Goal: Download file/media

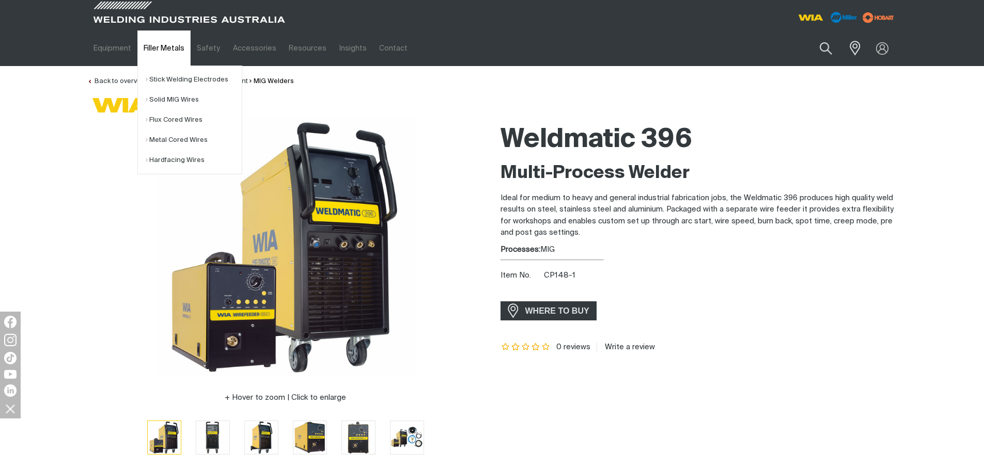
click at [160, 46] on link "Filler Metals" at bounding box center [163, 48] width 53 height 36
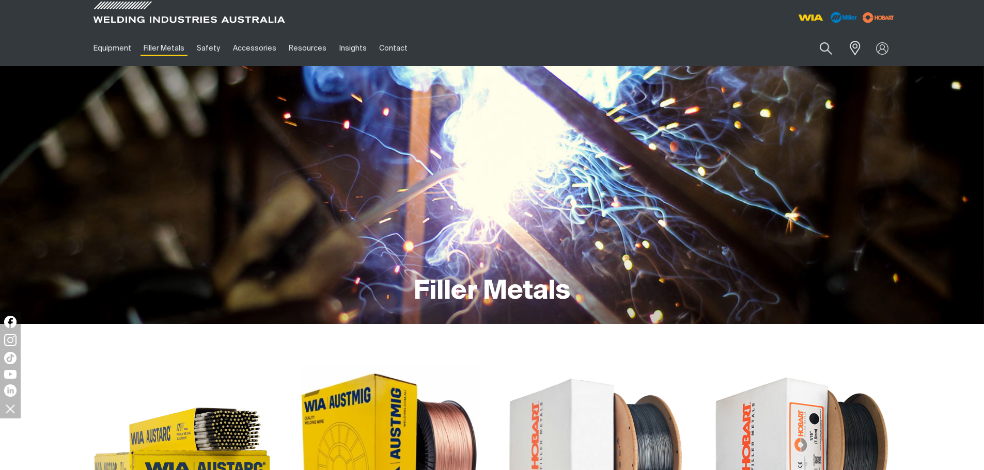
scroll to position [207, 0]
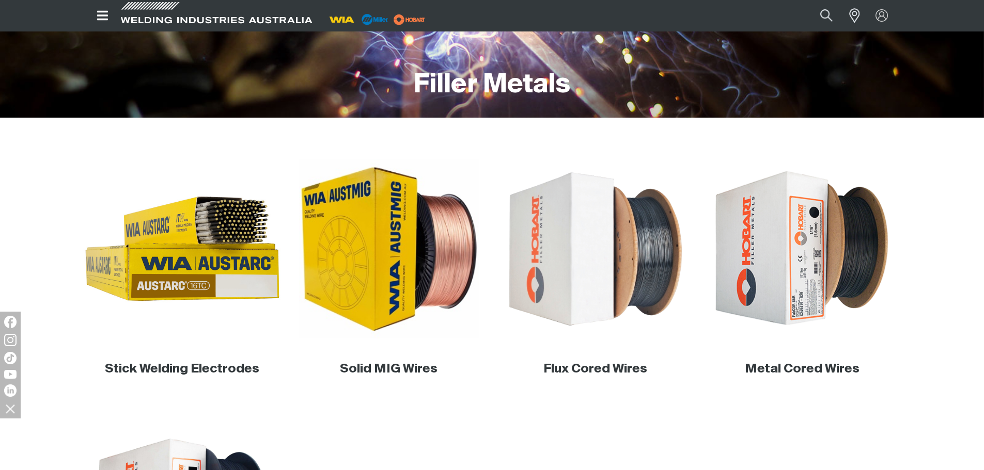
click at [207, 262] on img at bounding box center [182, 249] width 198 height 198
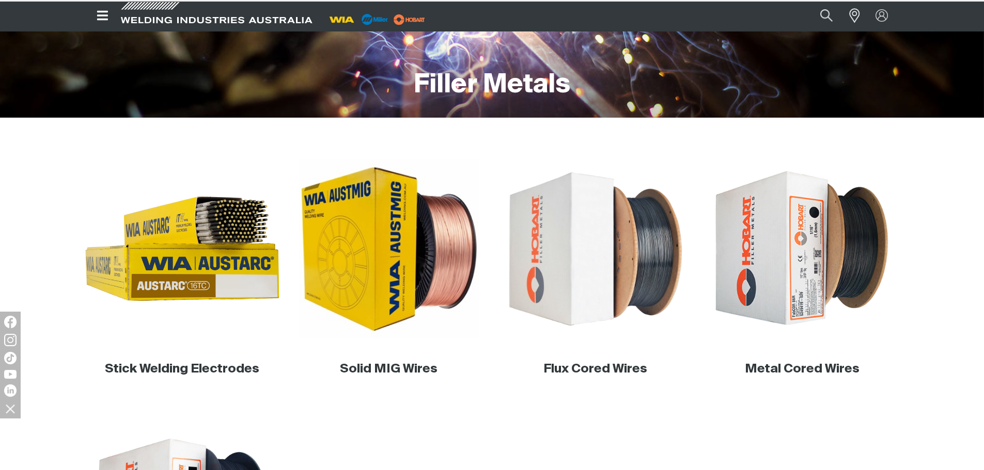
click at [174, 250] on img at bounding box center [182, 249] width 198 height 198
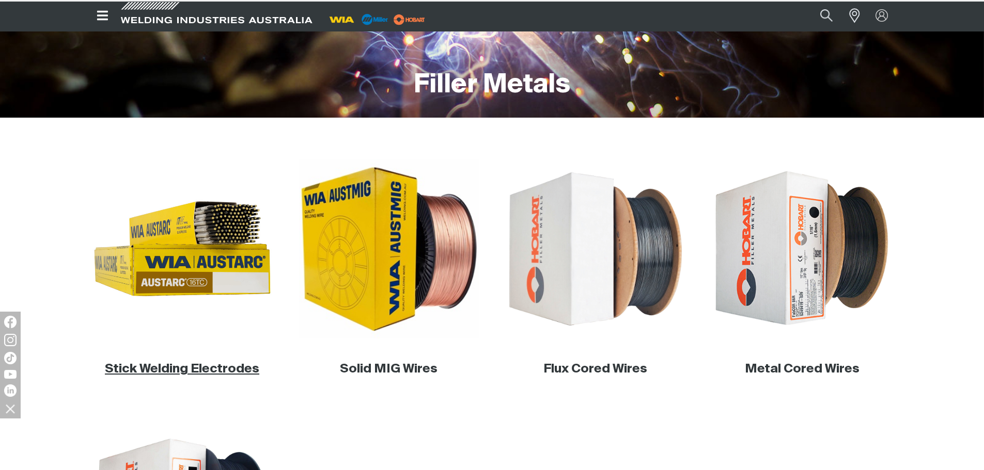
click at [213, 372] on link "Stick Welding Electrodes" at bounding box center [182, 369] width 154 height 12
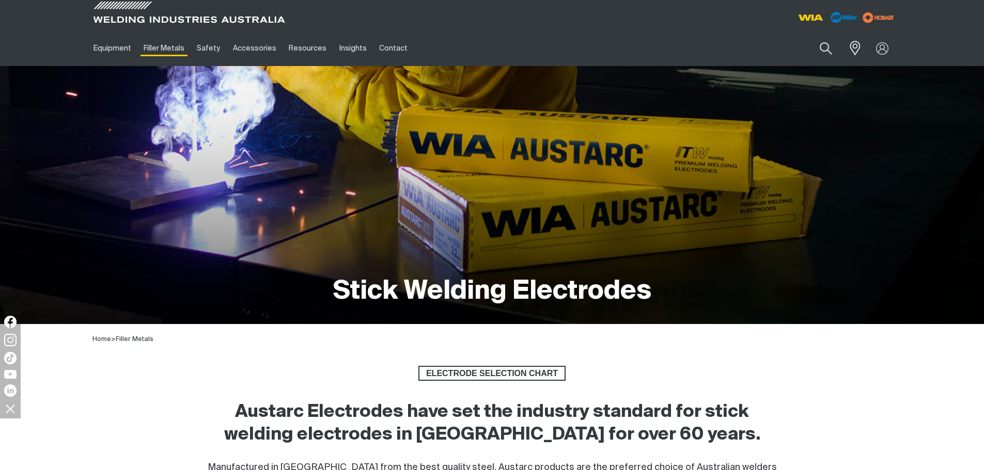
drag, startPoint x: 833, startPoint y: 50, endPoint x: 754, endPoint y: 55, distance: 78.7
click at [833, 50] on button "Search products" at bounding box center [825, 48] width 35 height 24
click at [737, 46] on input "Search" at bounding box center [762, 48] width 159 height 23
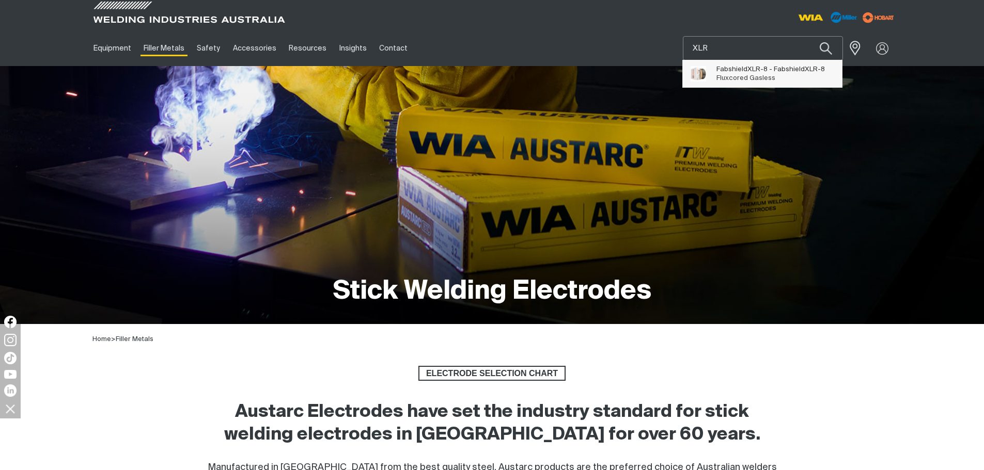
type input "XLR"
click at [742, 79] on span "Fluxcored Gasless" at bounding box center [745, 78] width 59 height 7
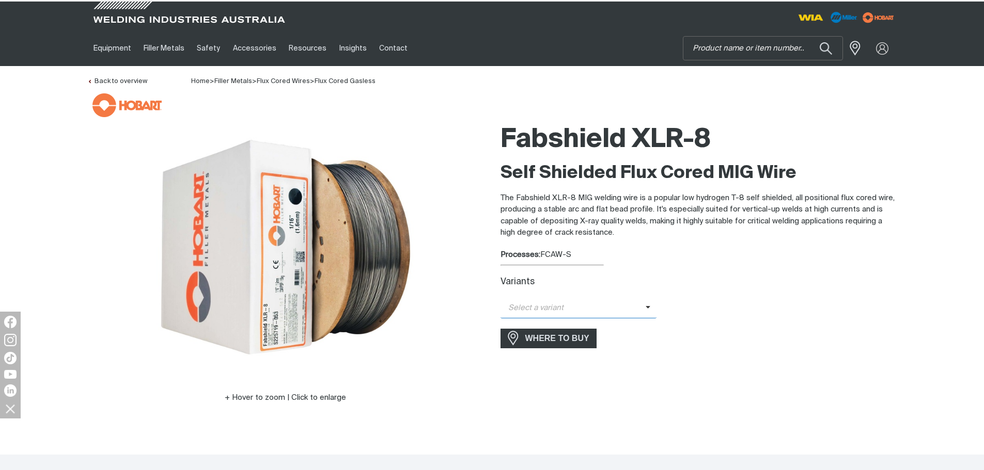
click at [612, 310] on span "Select a variant" at bounding box center [572, 309] width 145 height 12
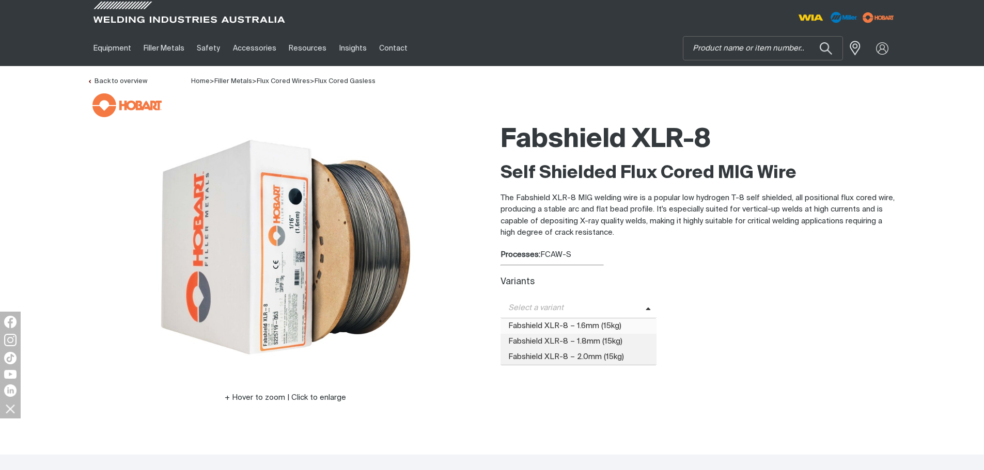
click at [616, 320] on span "Fabshield XLR-8 – 1.6mm (15kg)" at bounding box center [578, 326] width 156 height 15
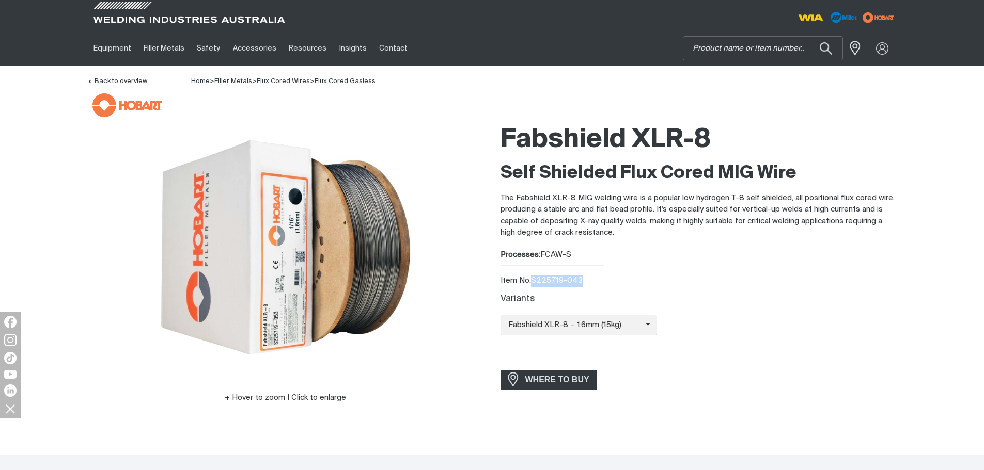
drag, startPoint x: 534, startPoint y: 280, endPoint x: 604, endPoint y: 278, distance: 70.3
click at [604, 278] on div "Item No. S225719-043" at bounding box center [698, 281] width 397 height 12
copy div "S225719-043"
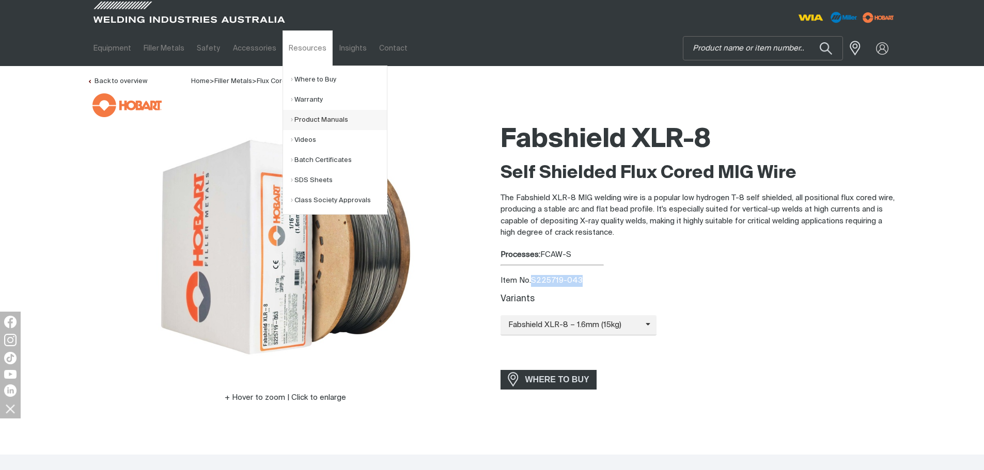
click at [321, 115] on link "Product Manuals" at bounding box center [339, 120] width 96 height 20
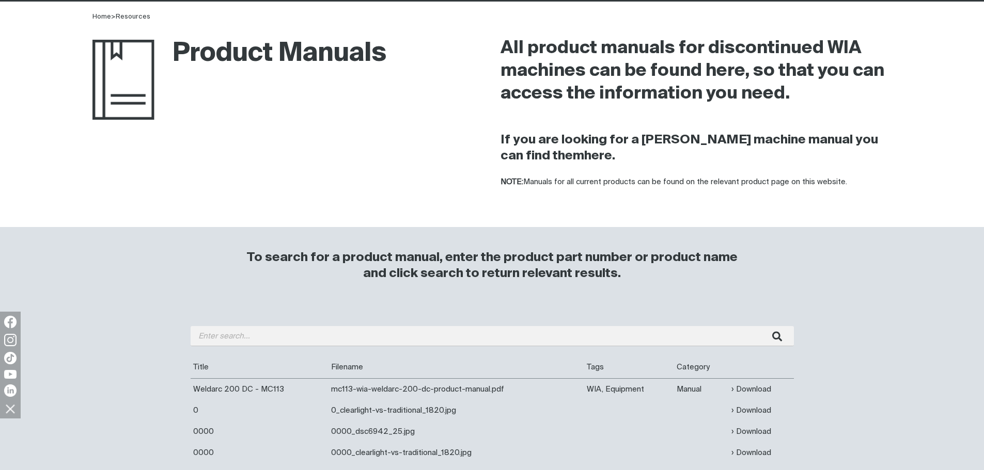
scroll to position [155, 0]
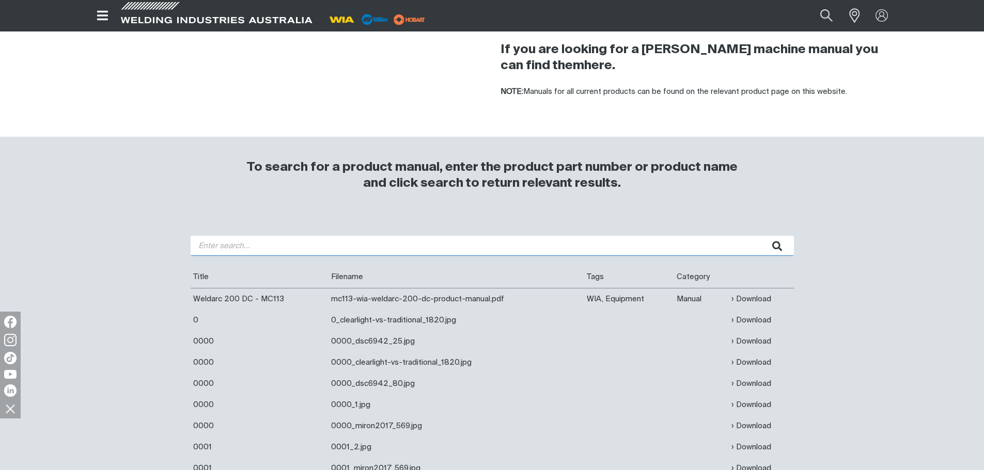
click at [251, 249] on input "search" at bounding box center [492, 246] width 603 height 20
type input "270"
click at [761, 236] on button "submit" at bounding box center [777, 246] width 33 height 20
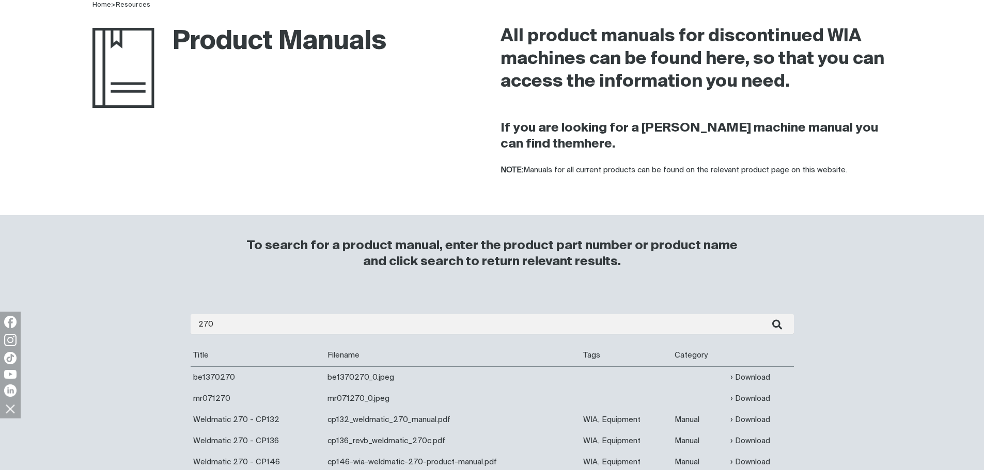
scroll to position [155, 0]
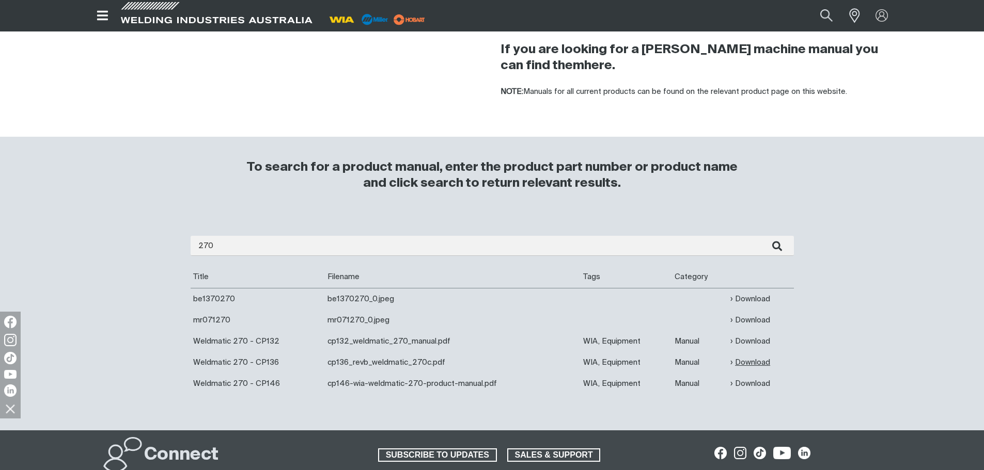
click at [743, 359] on link "Download" at bounding box center [750, 363] width 40 height 12
